Goal: Information Seeking & Learning: Learn about a topic

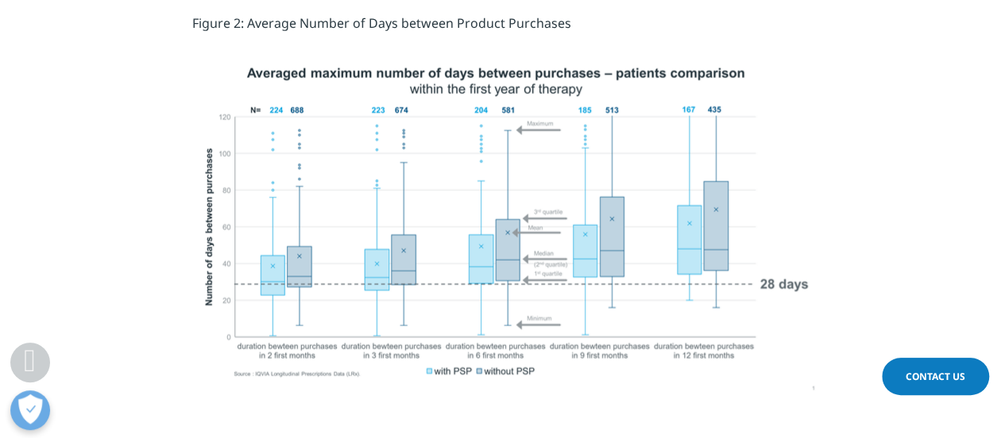
scroll to position [2044, 0]
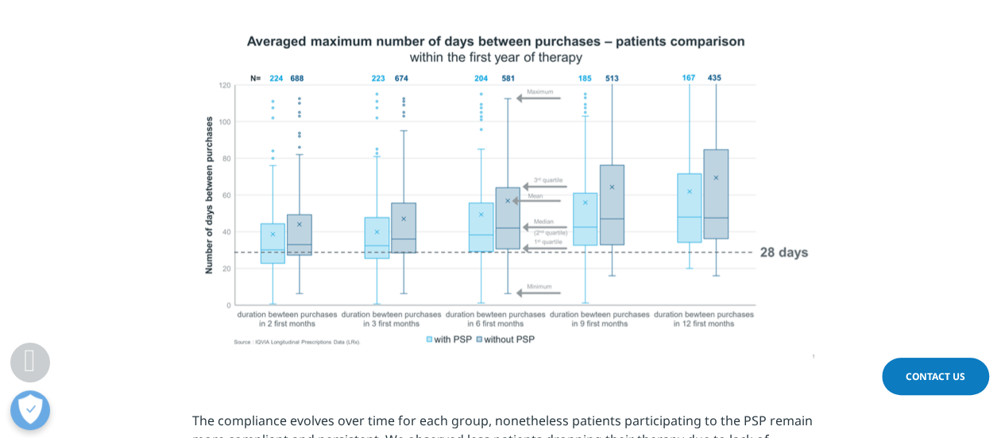
click at [691, 164] on img at bounding box center [503, 188] width 636 height 357
click at [979, 258] on section at bounding box center [502, 190] width 1005 height 361
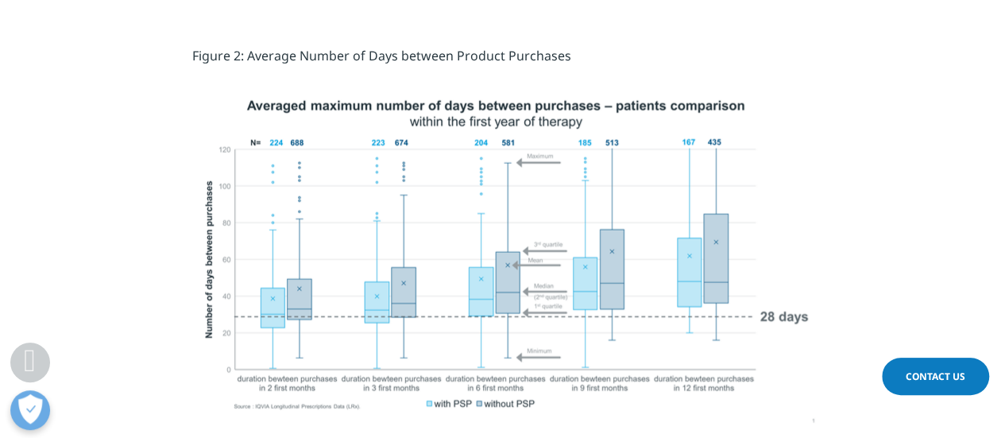
scroll to position [1963, 0]
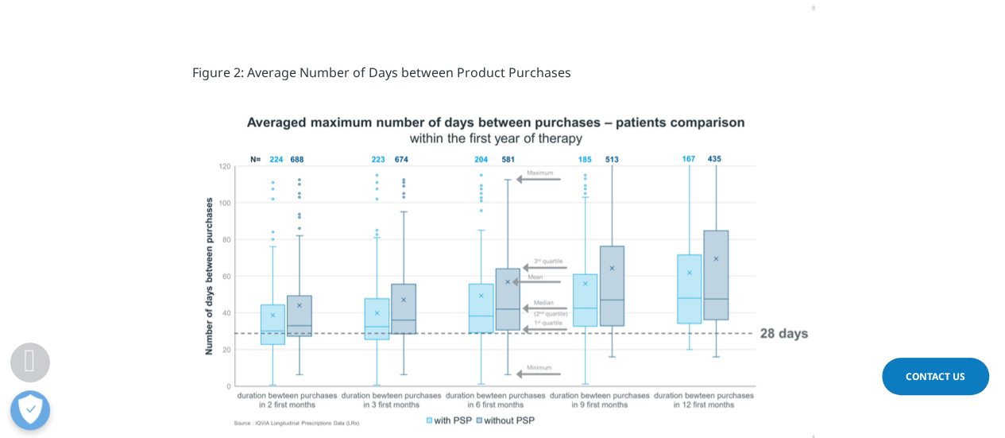
click at [999, 292] on section at bounding box center [502, 271] width 1005 height 361
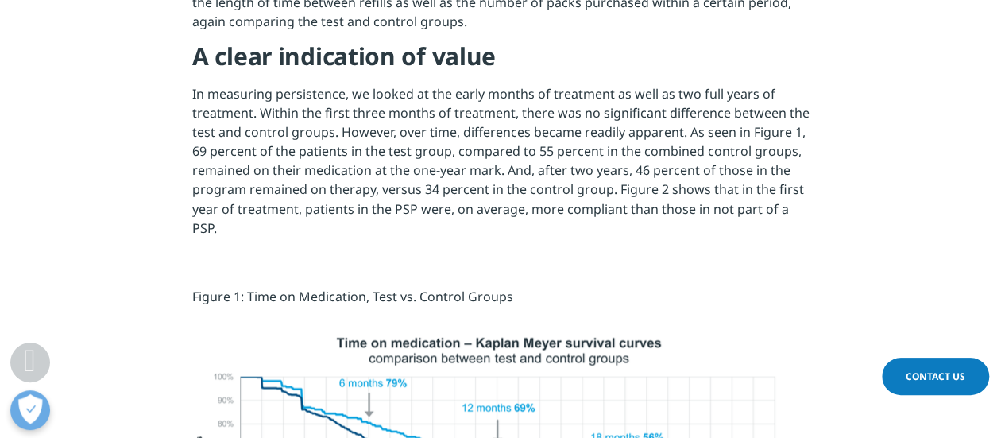
scroll to position [1285, 0]
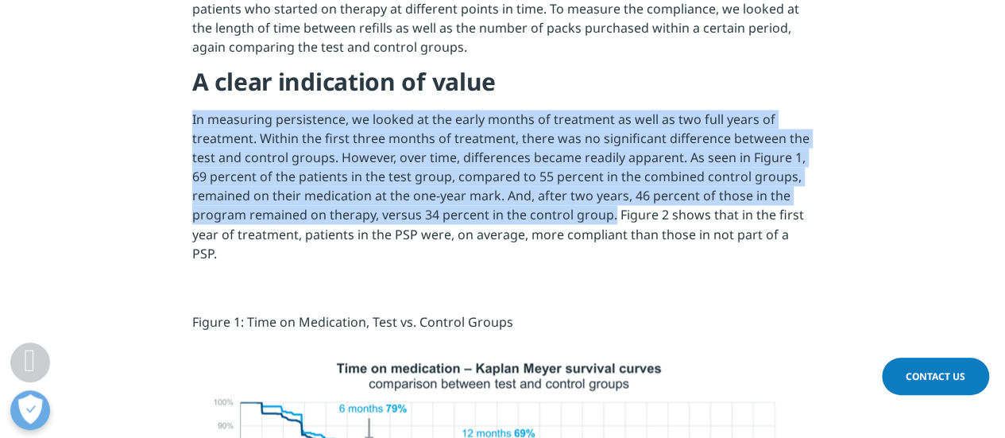
drag, startPoint x: 612, startPoint y: 220, endPoint x: 191, endPoint y: 125, distance: 430.9
click at [192, 125] on p "In measuring persistence, we looked at the early months of treatment as well as…" at bounding box center [502, 191] width 620 height 162
copy p "In measuring persistence, we looked at the early months of treatment as well as…"
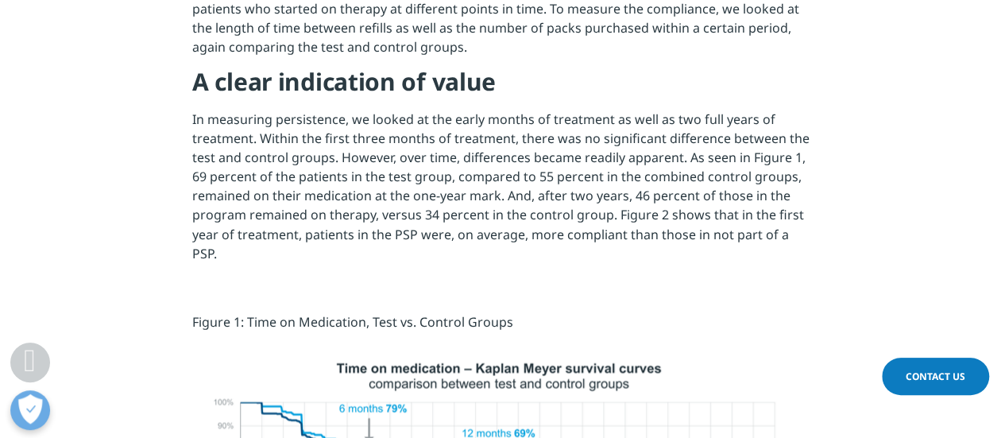
click at [623, 224] on p "In measuring persistence, we looked at the early months of treatment as well as…" at bounding box center [502, 191] width 620 height 162
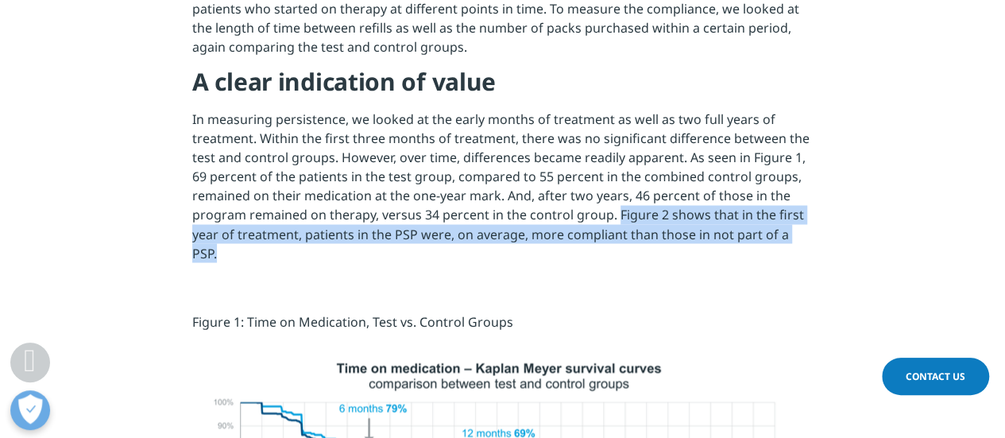
drag, startPoint x: 616, startPoint y: 221, endPoint x: 809, endPoint y: 242, distance: 193.4
click at [809, 242] on p "In measuring persistence, we looked at the early months of treatment as well as…" at bounding box center [502, 191] width 620 height 162
copy p "Figure 2 shows that in the first year of treatment, patients in the PSP were, o…"
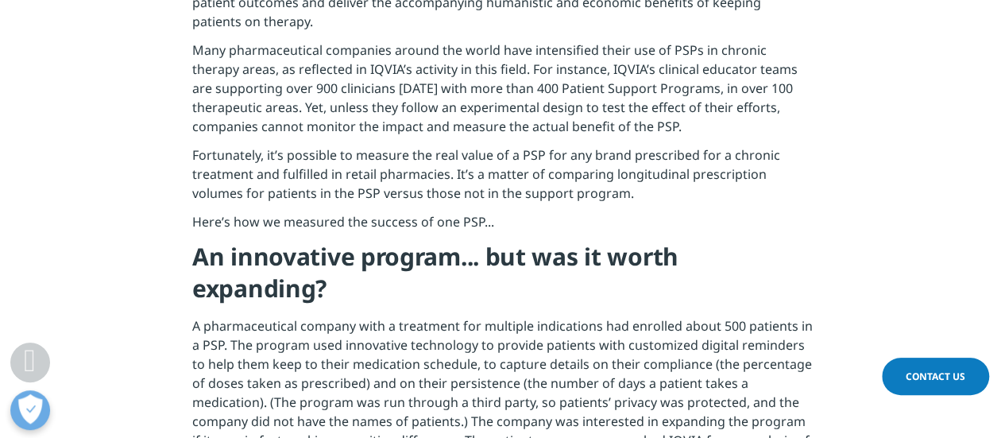
scroll to position [591, 0]
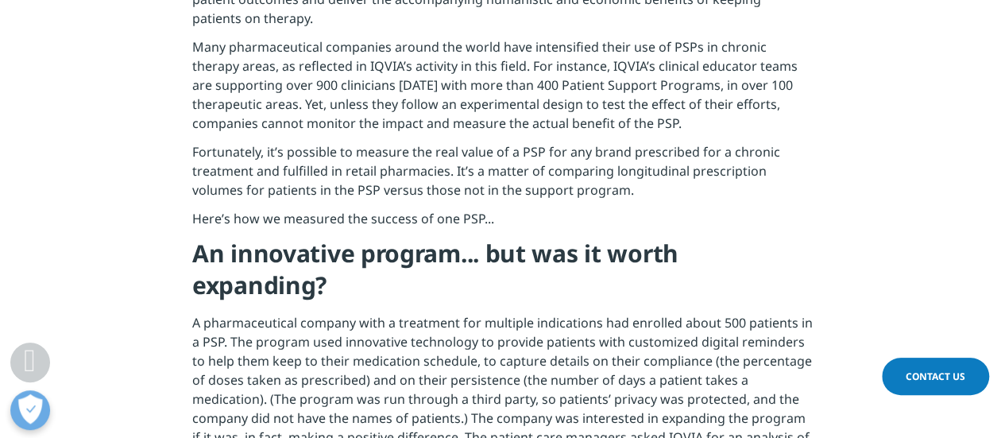
click at [688, 149] on p "Fortunately, it’s possible to measure the real value of a PSP for any brand pre…" at bounding box center [502, 175] width 620 height 67
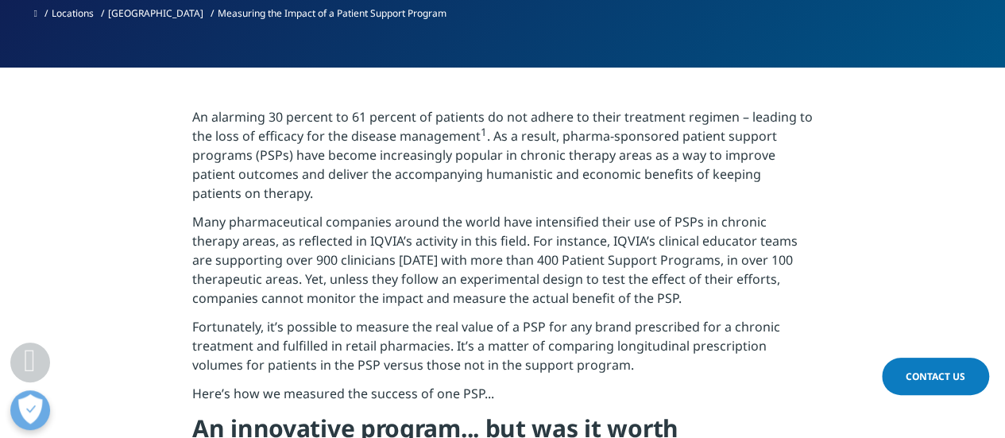
scroll to position [413, 0]
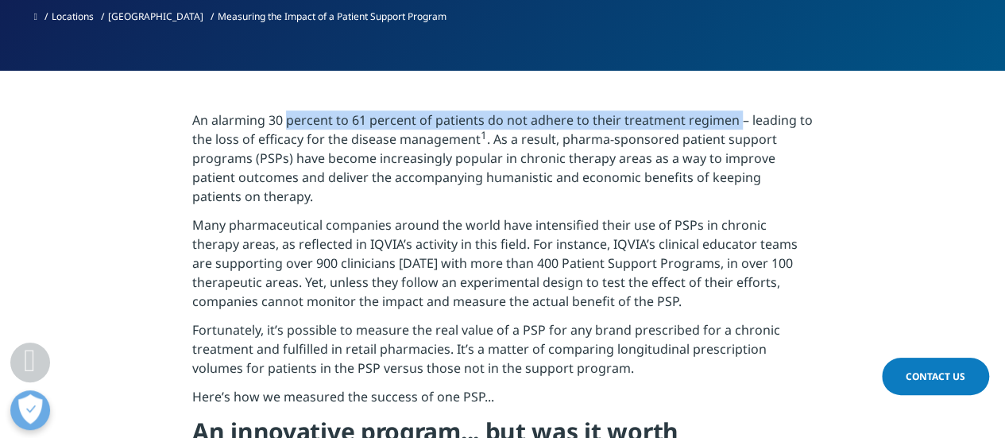
drag, startPoint x: 732, startPoint y: 120, endPoint x: 281, endPoint y: 123, distance: 450.4
click at [281, 123] on p "An alarming 30 percent to 61 percent of patients do not adhere to their treatme…" at bounding box center [502, 162] width 620 height 105
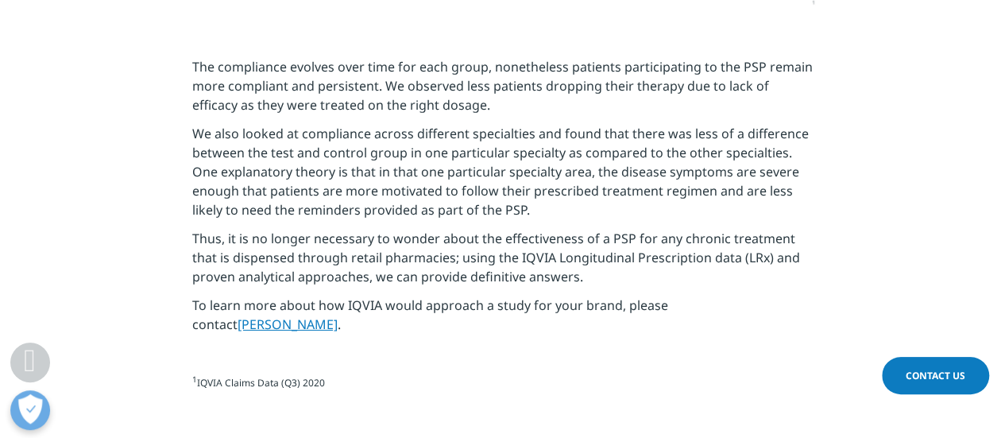
scroll to position [2513, 0]
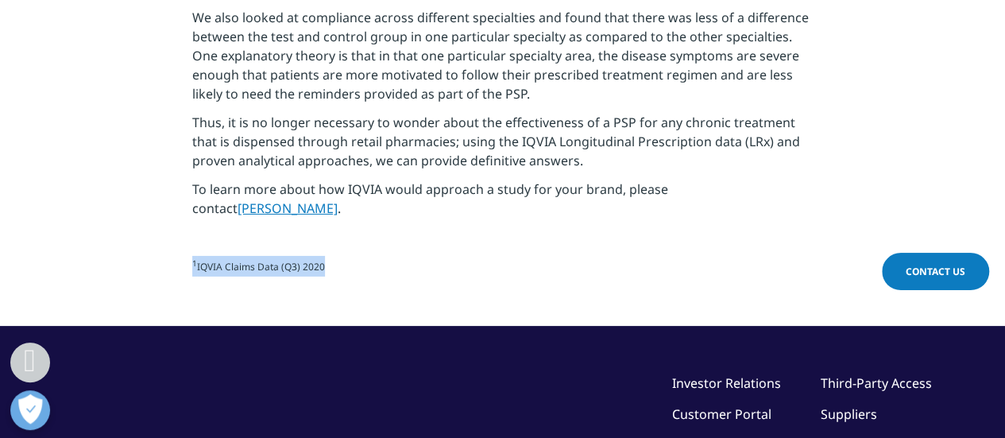
drag, startPoint x: 323, startPoint y: 235, endPoint x: 189, endPoint y: 231, distance: 134.3
click at [189, 231] on section "The compliance evolves over time for each group, nonetheless patients participa…" at bounding box center [502, 113] width 1005 height 424
copy span "1 IQVIA Claims Data (Q3) 2020"
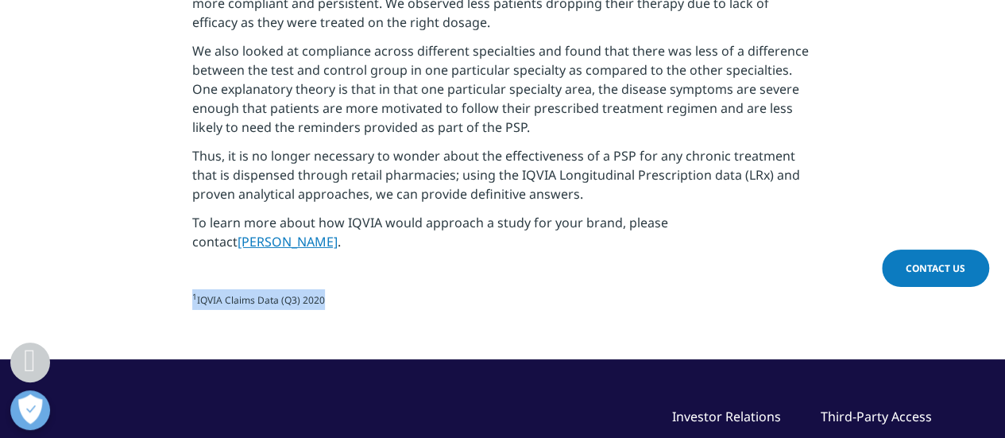
scroll to position [2525, 0]
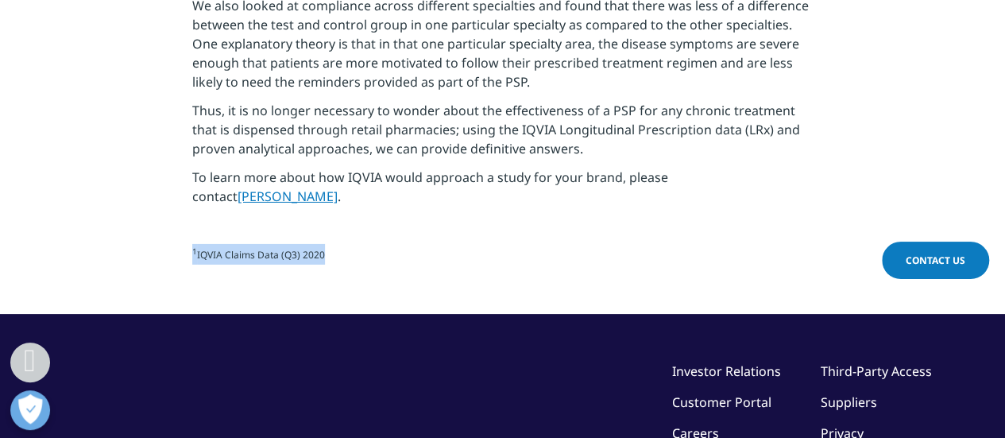
copy span "1 IQVIA Claims Data (Q3) 2020"
